Goal: Task Accomplishment & Management: Use online tool/utility

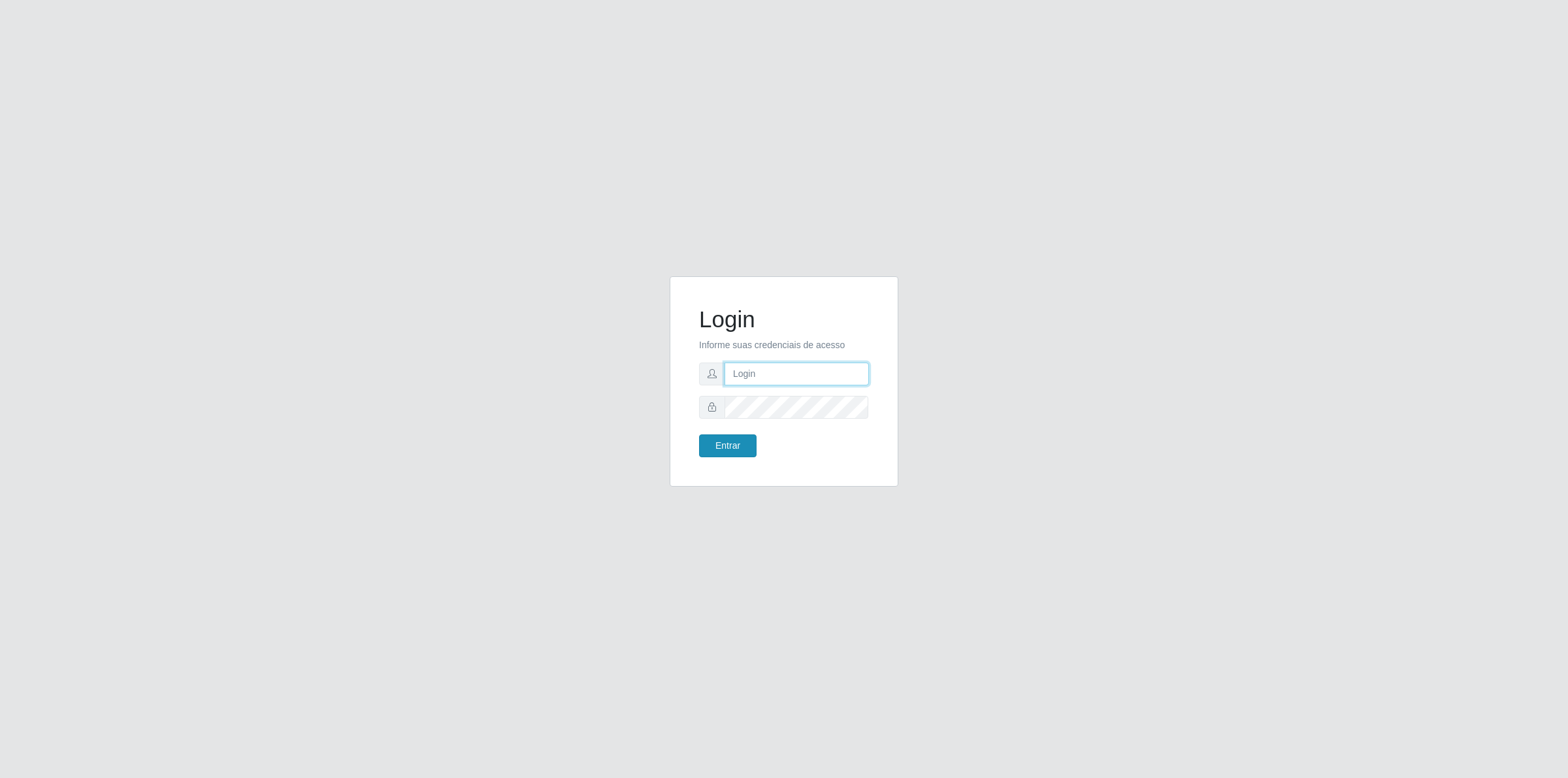
type input "[PERSON_NAME][EMAIL_ADDRESS][DOMAIN_NAME]"
click at [731, 439] on button "Entrar" at bounding box center [728, 445] width 58 height 23
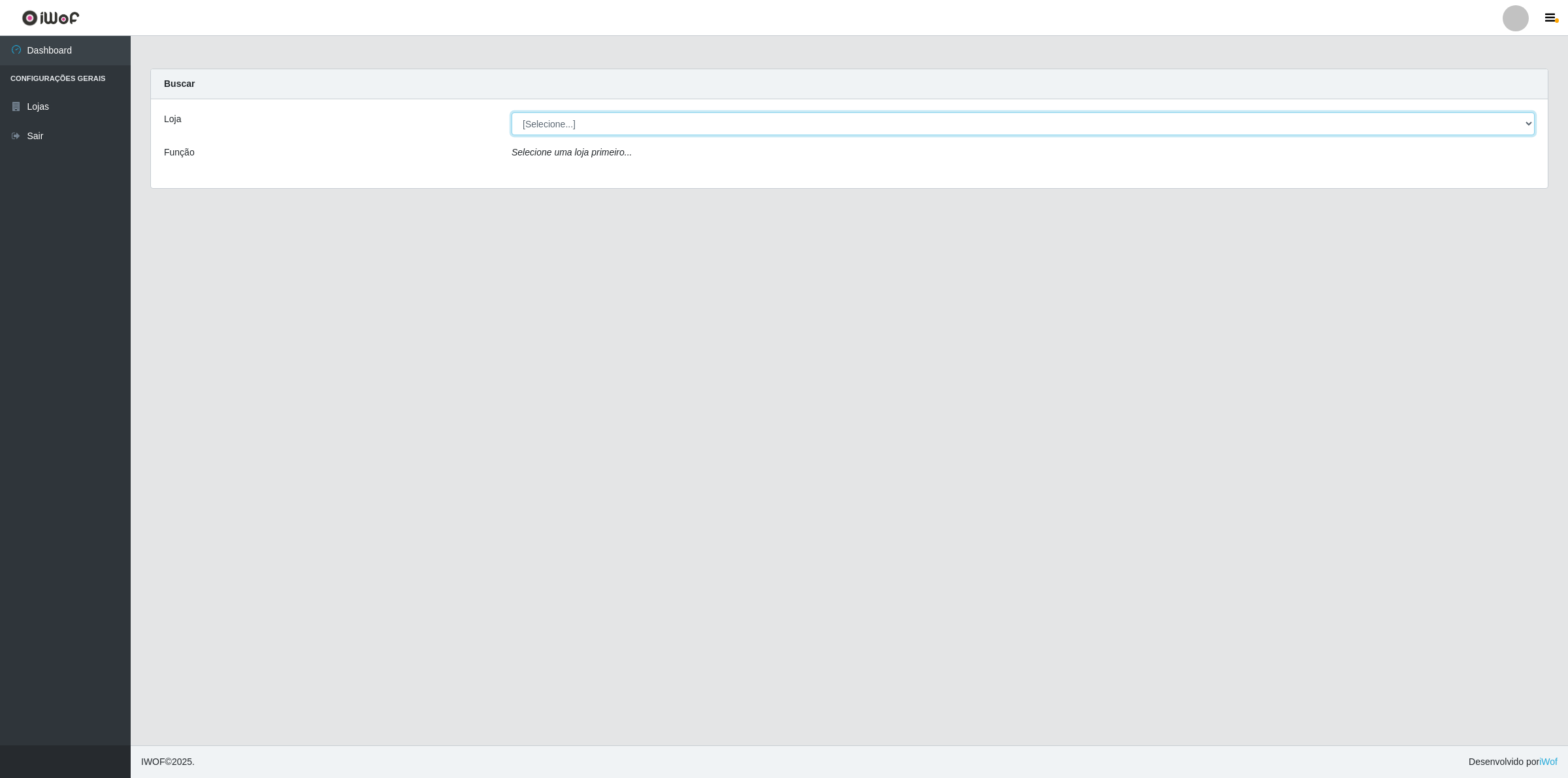
click at [627, 125] on select "[Selecione...] Extrabom - Loja 01 Centro de Distribuição" at bounding box center [1023, 124] width 1023 height 23
select select "435"
click at [512, 113] on select "[Selecione...] Extrabom - Loja 01 Centro de Distribuição" at bounding box center [1023, 124] width 1023 height 23
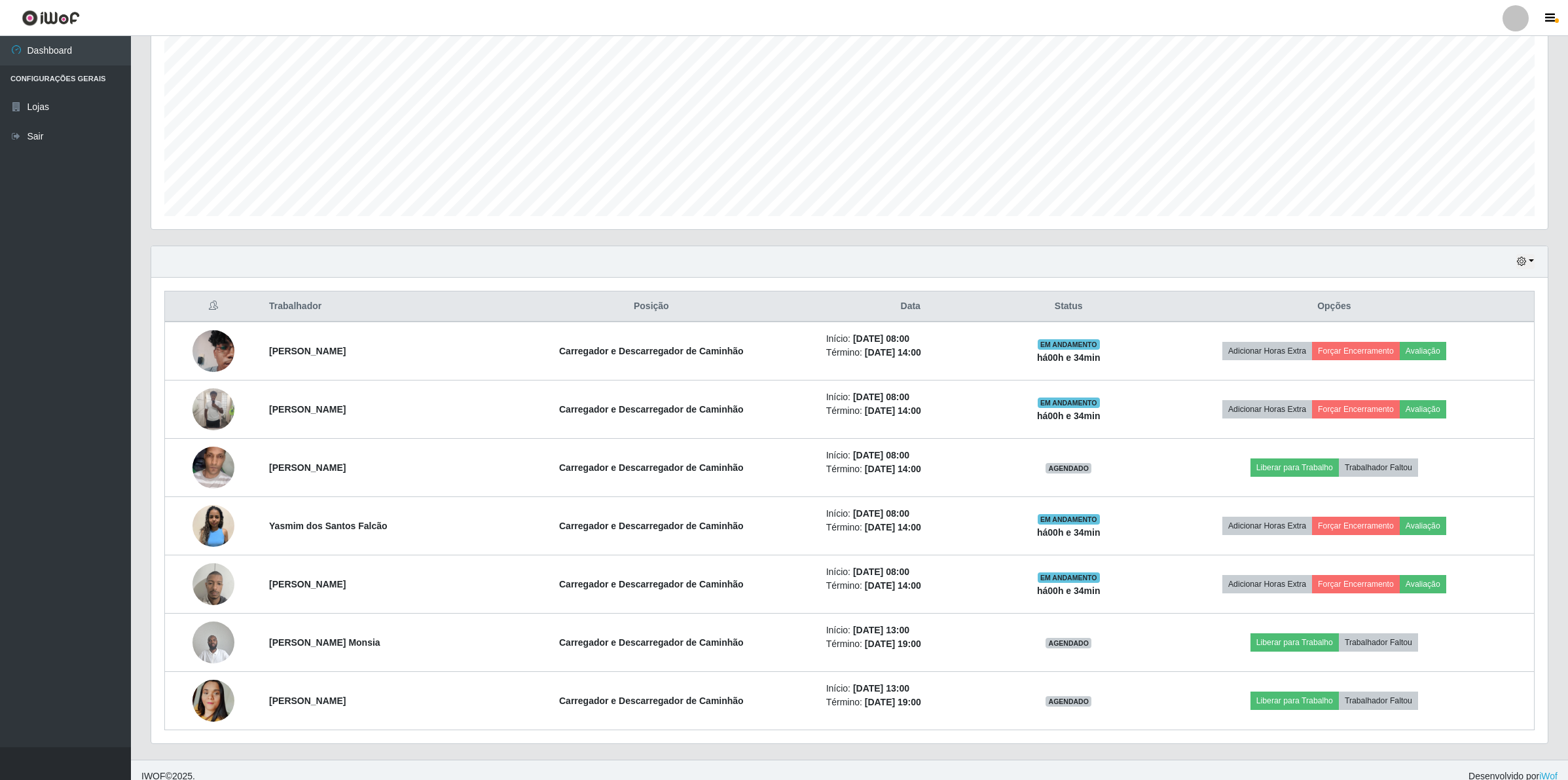
scroll to position [266, 0]
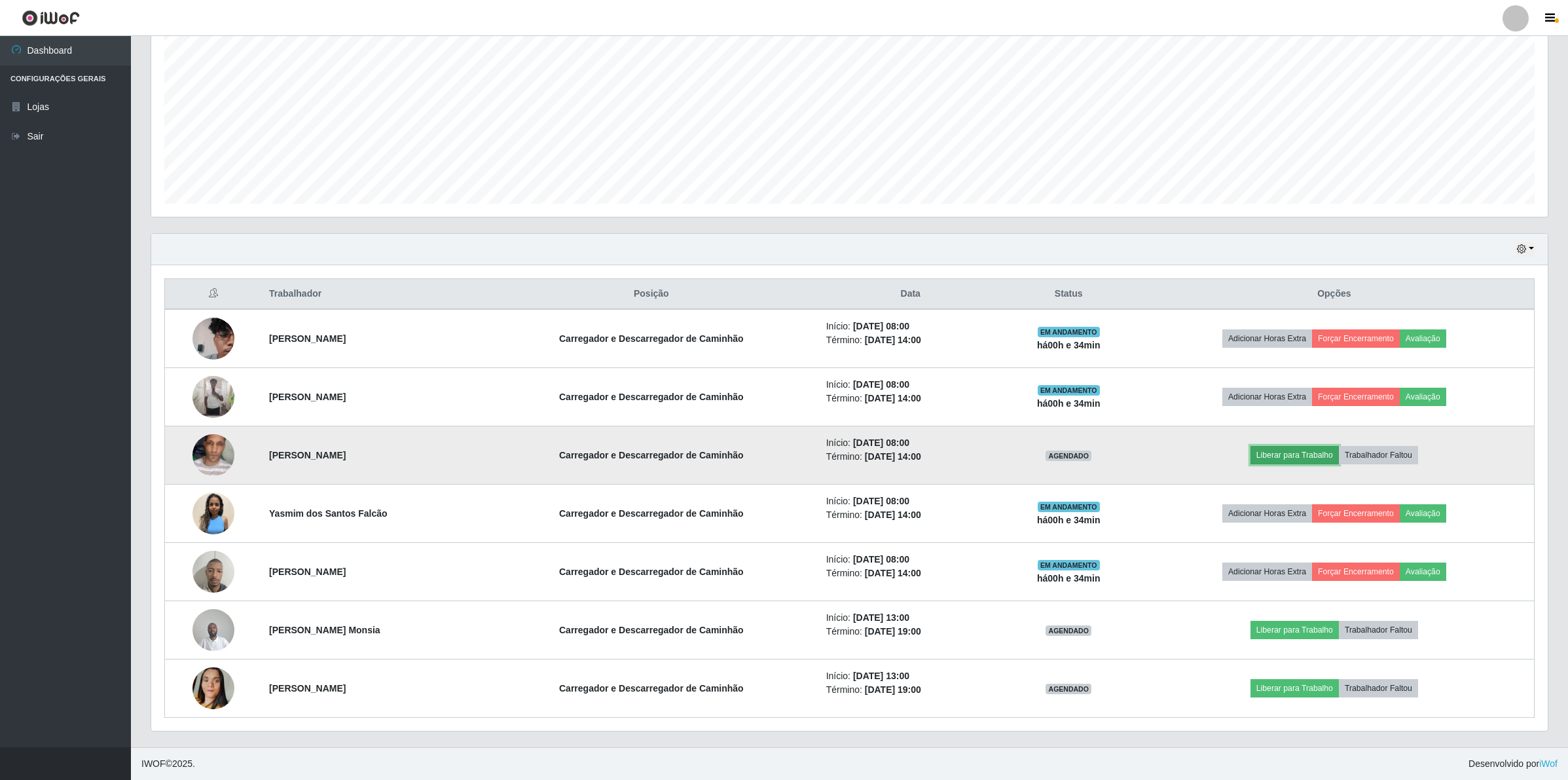
click at [1313, 461] on button "Liberar para Trabalho" at bounding box center [1294, 455] width 88 height 19
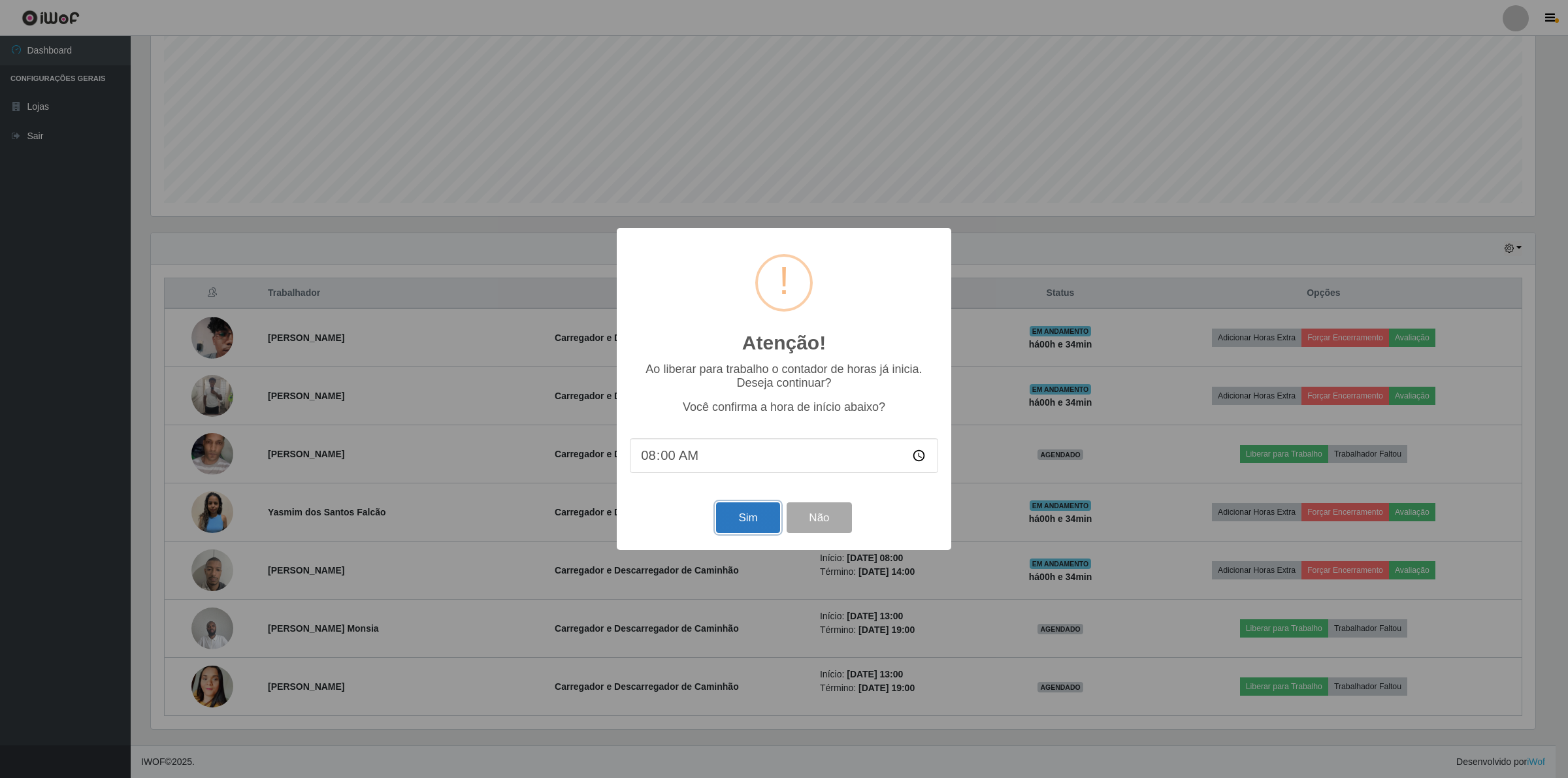
click at [727, 524] on button "Sim" at bounding box center [748, 518] width 64 height 31
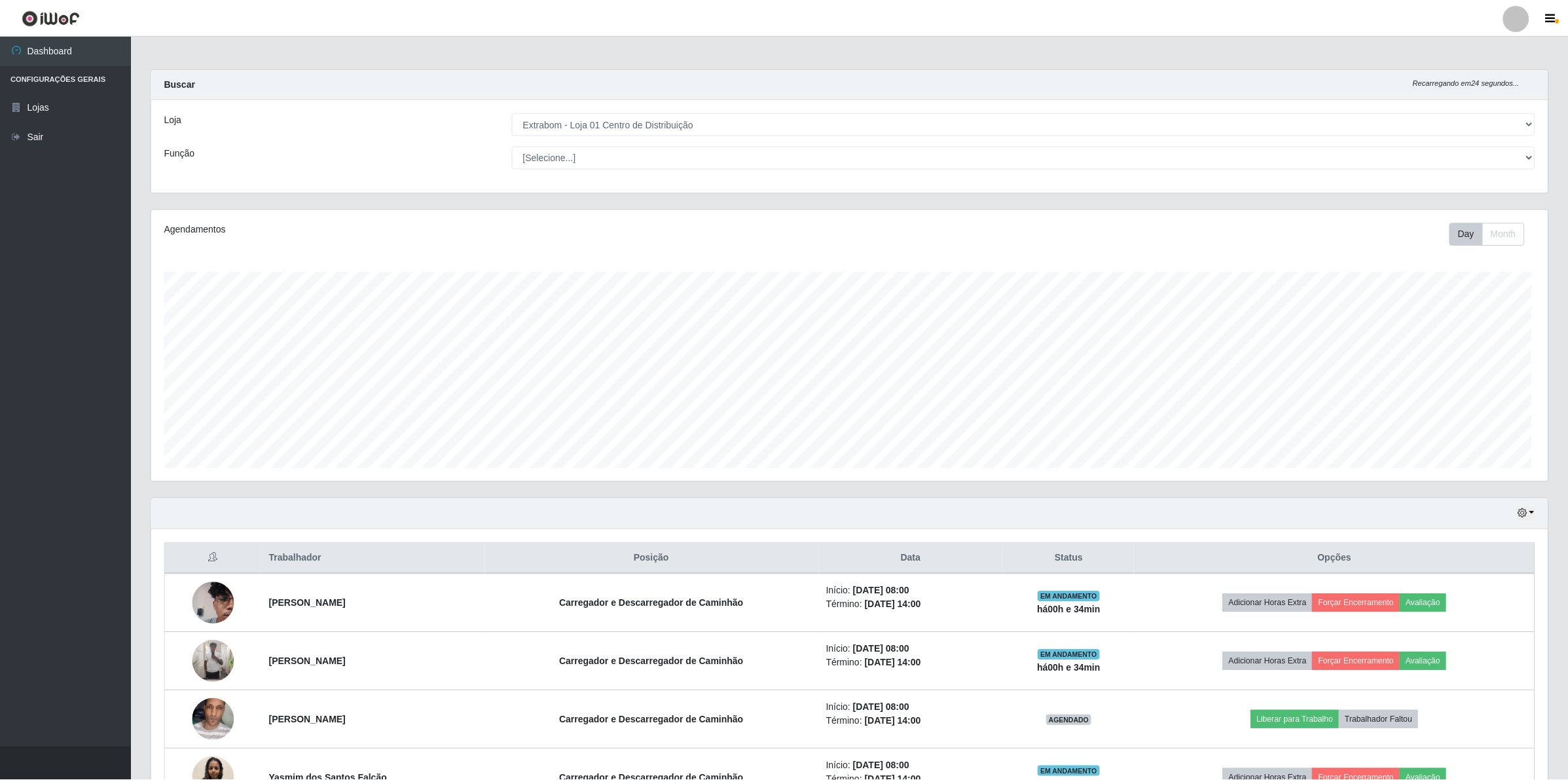
scroll to position [273, 1399]
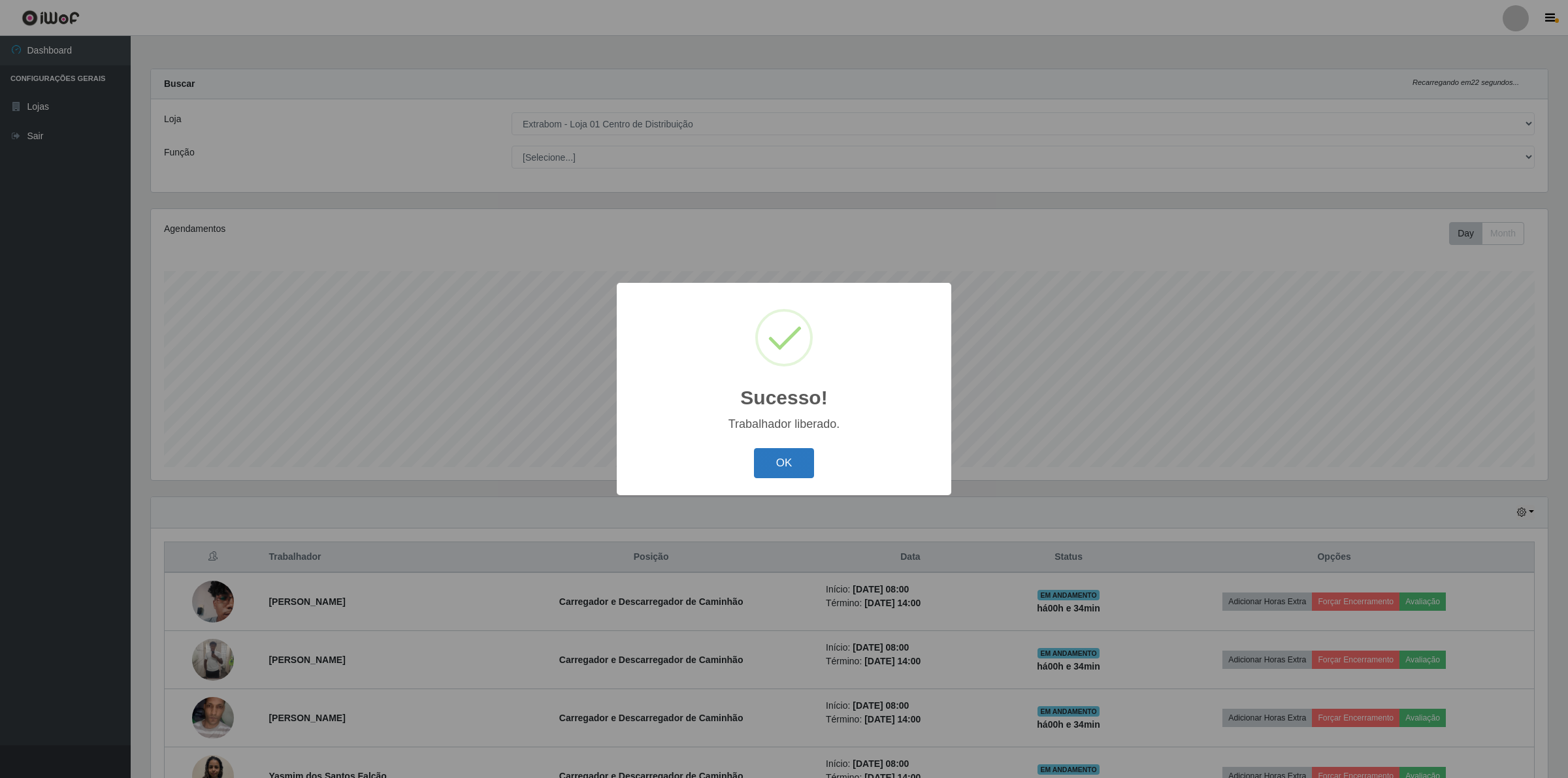
click at [801, 469] on button "OK" at bounding box center [784, 464] width 61 height 31
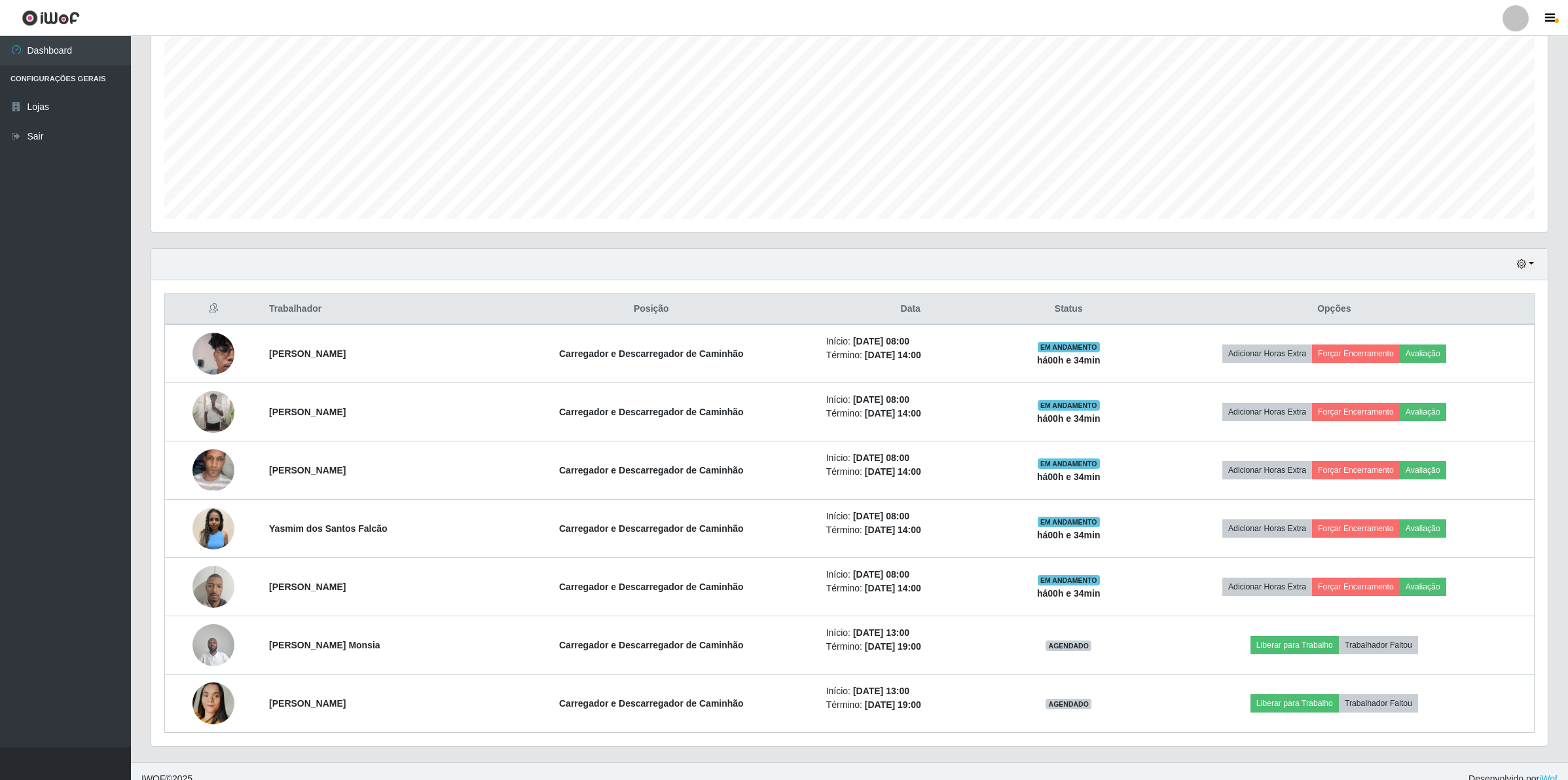
scroll to position [266, 0]
